Goal: Complete application form

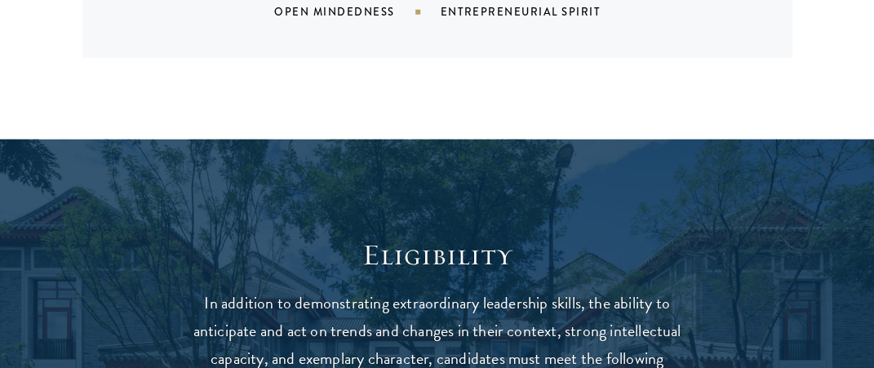
scroll to position [1795, 0]
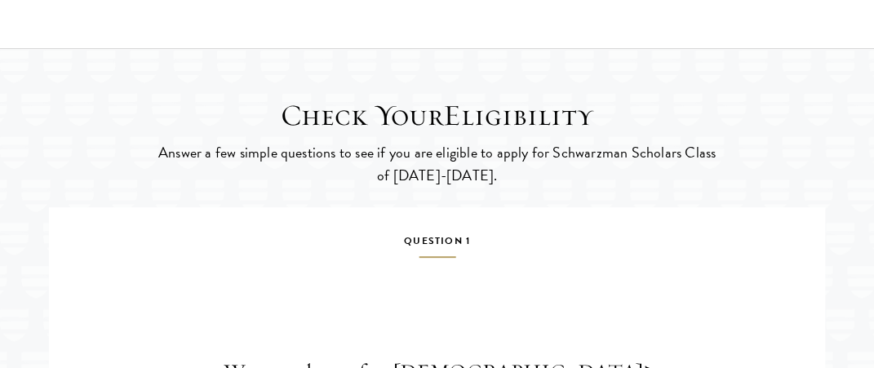
scroll to position [2739, 0]
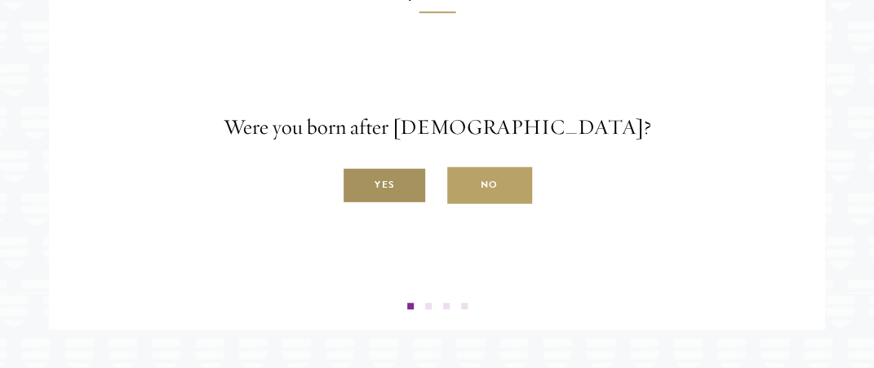
click at [401, 204] on label "Yes" at bounding box center [384, 185] width 85 height 37
click at [357, 184] on input "Yes" at bounding box center [349, 176] width 15 height 15
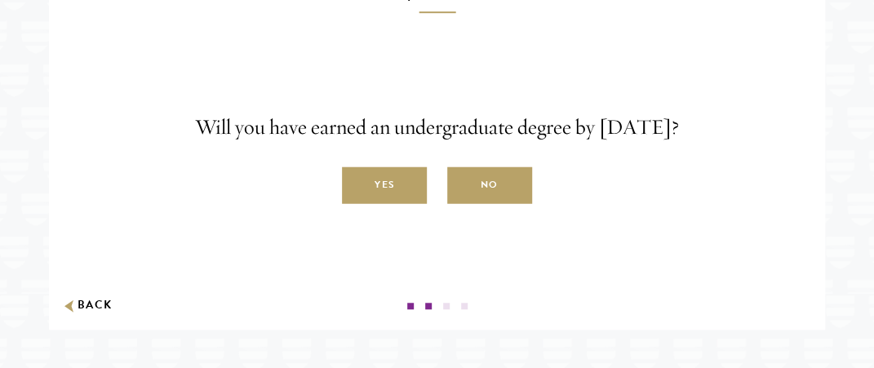
click at [401, 204] on label "Yes" at bounding box center [384, 185] width 85 height 37
click at [357, 184] on input "Yes" at bounding box center [349, 176] width 15 height 15
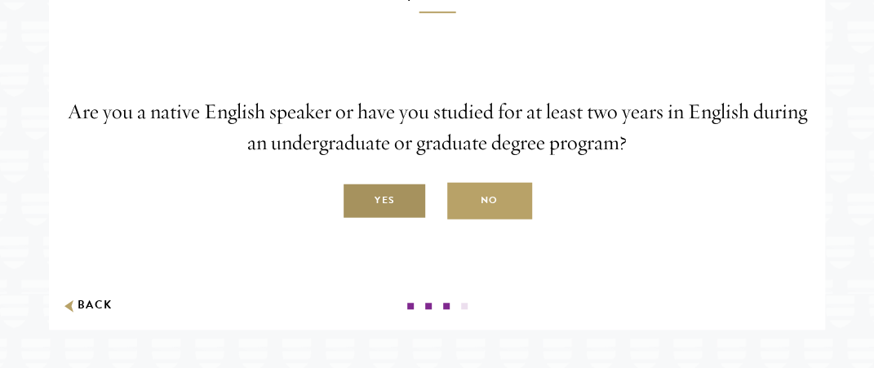
click at [388, 219] on label "Yes" at bounding box center [384, 201] width 85 height 37
click at [357, 199] on input "Yes" at bounding box center [349, 191] width 15 height 15
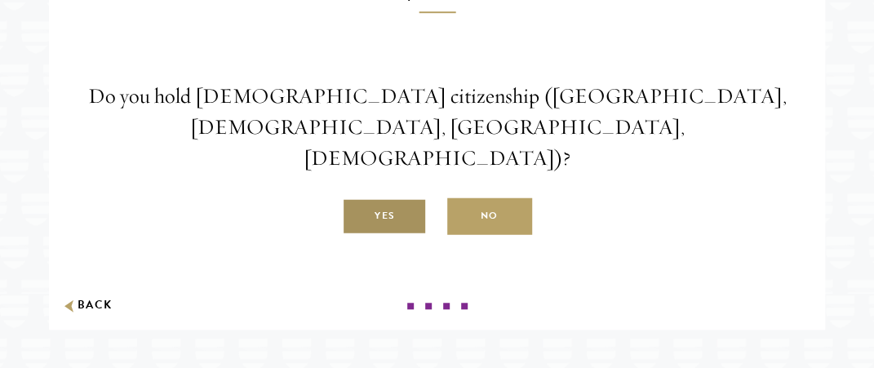
click at [393, 234] on label "Yes" at bounding box center [384, 216] width 85 height 37
click at [357, 215] on input "Yes" at bounding box center [349, 207] width 15 height 15
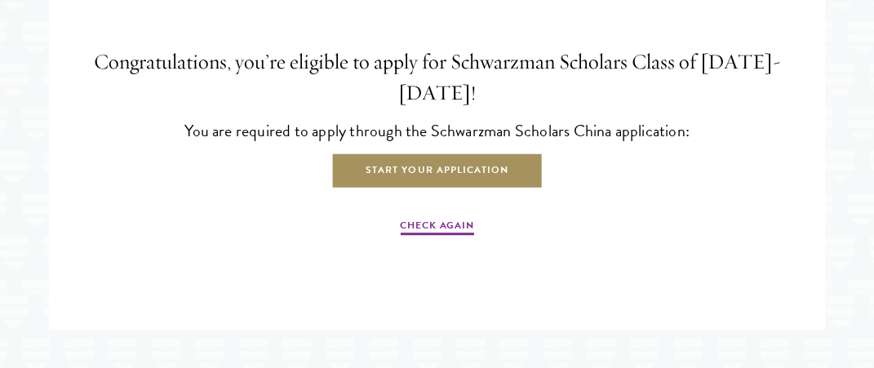
click at [439, 189] on link "Start Your Application" at bounding box center [436, 171] width 211 height 37
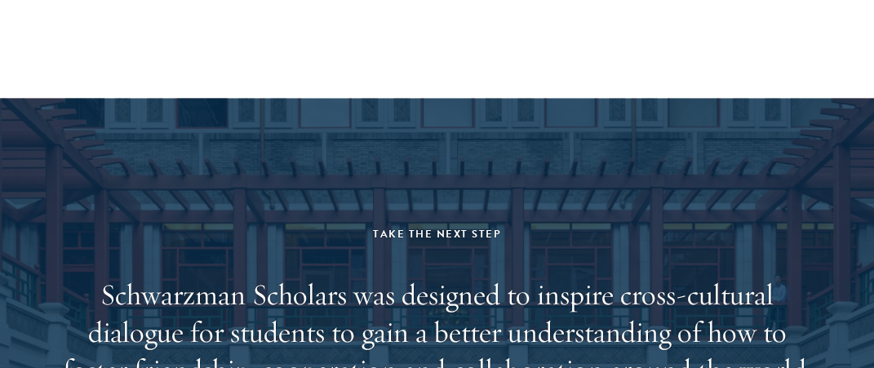
scroll to position [3892, 0]
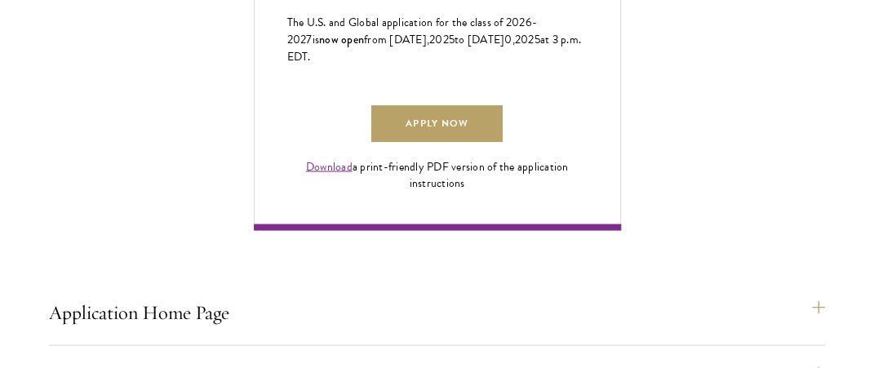
scroll to position [1142, 0]
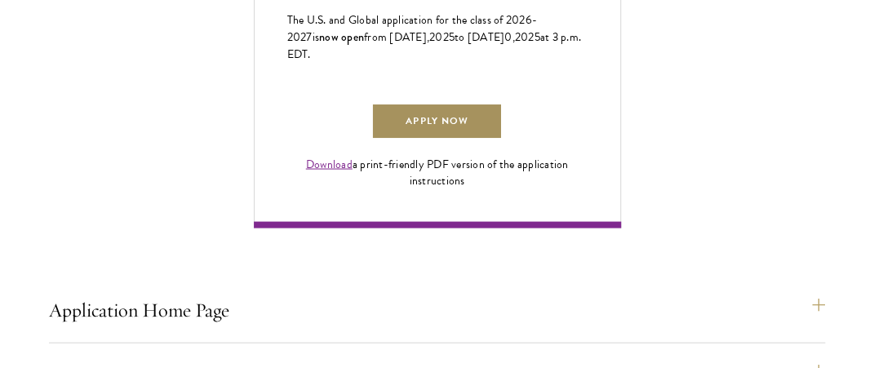
click at [423, 140] on link "Apply Now" at bounding box center [436, 121] width 131 height 37
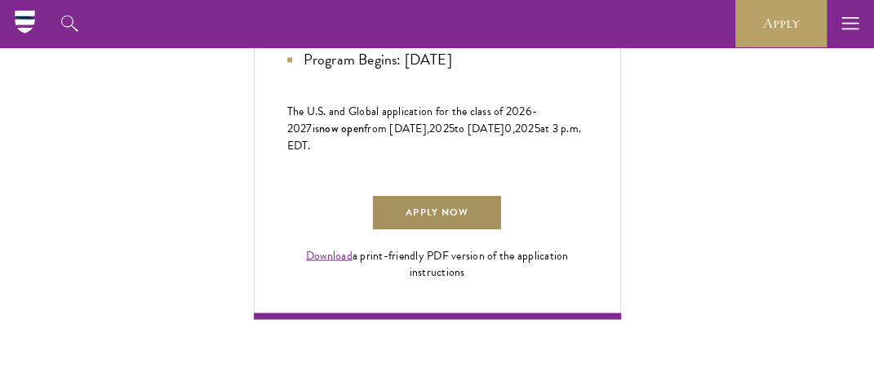
scroll to position [897, 0]
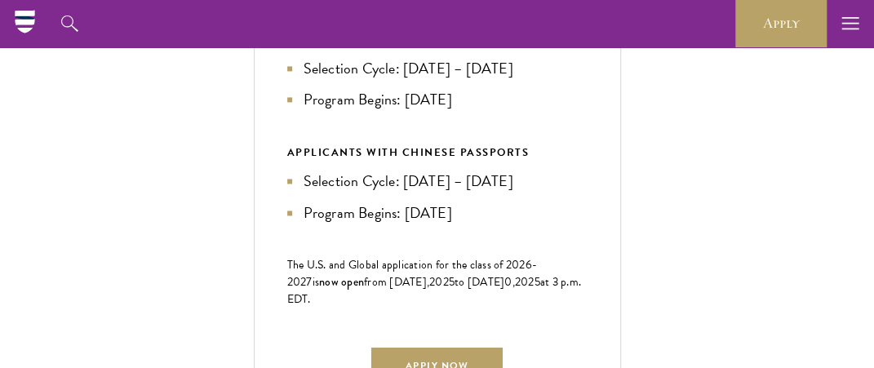
click at [399, 111] on li "Program Begins: [DATE]" at bounding box center [437, 99] width 300 height 23
